Goal: Task Accomplishment & Management: Use online tool/utility

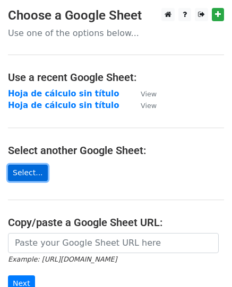
click at [26, 171] on link "Select..." at bounding box center [28, 173] width 40 height 16
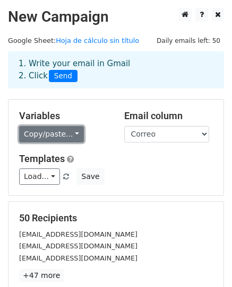
click at [62, 135] on link "Copy/paste..." at bounding box center [51, 134] width 65 height 16
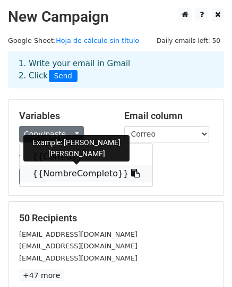
click at [65, 172] on link "{{NombreCompleto}}" at bounding box center [86, 173] width 133 height 17
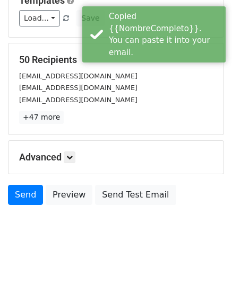
scroll to position [167, 0]
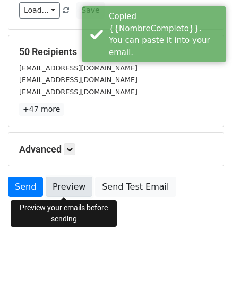
click at [80, 187] on link "Preview" at bounding box center [69, 187] width 47 height 20
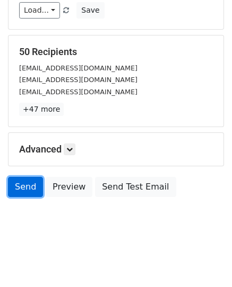
click at [19, 187] on link "Send" at bounding box center [25, 187] width 35 height 20
